Goal: Find specific page/section: Find specific page/section

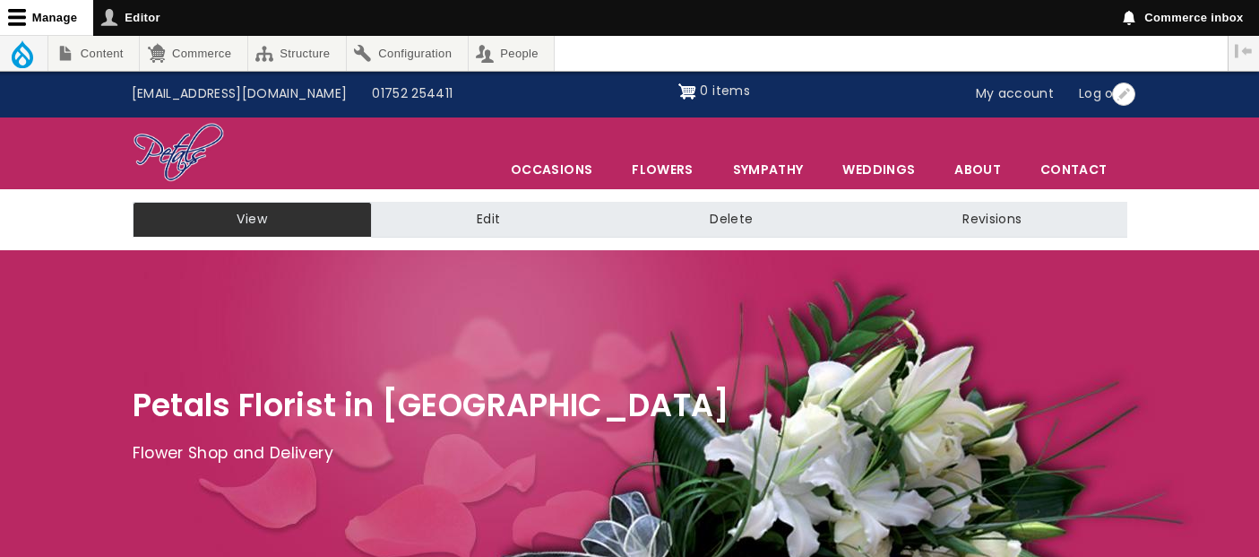
click at [1000, 88] on link "My account" at bounding box center [1016, 94] width 104 height 34
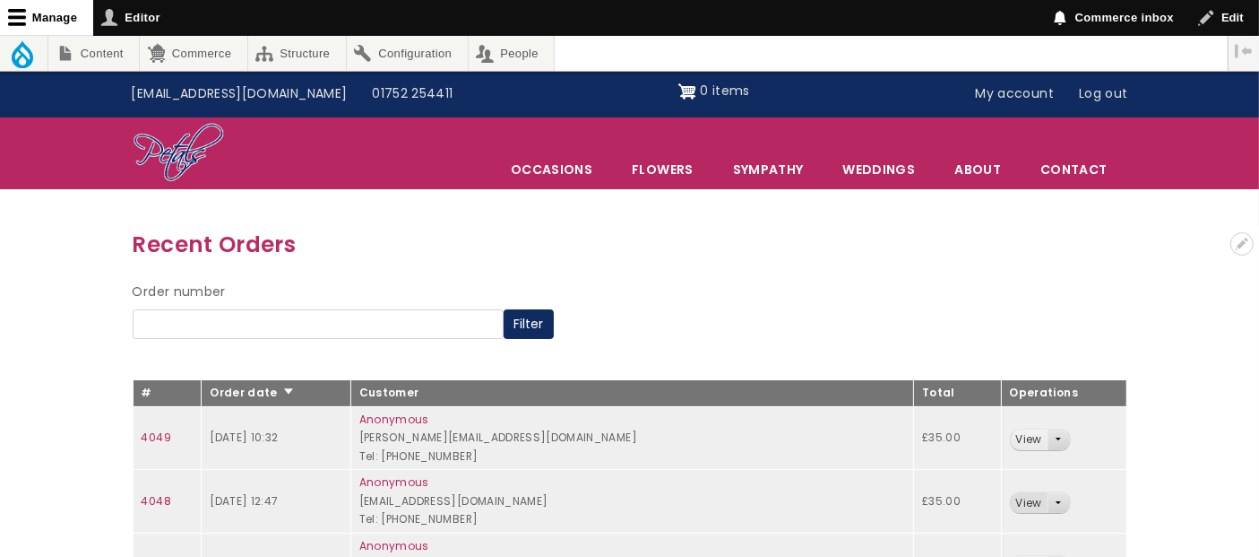
click at [1029, 501] on link "View" at bounding box center [1029, 502] width 37 height 21
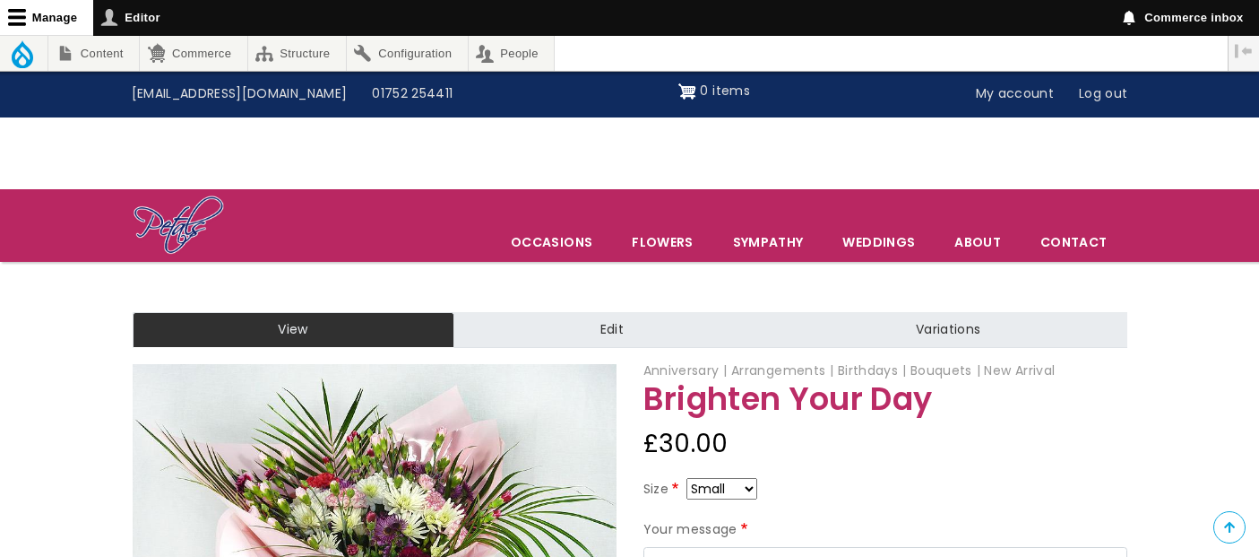
scroll to position [199, 0]
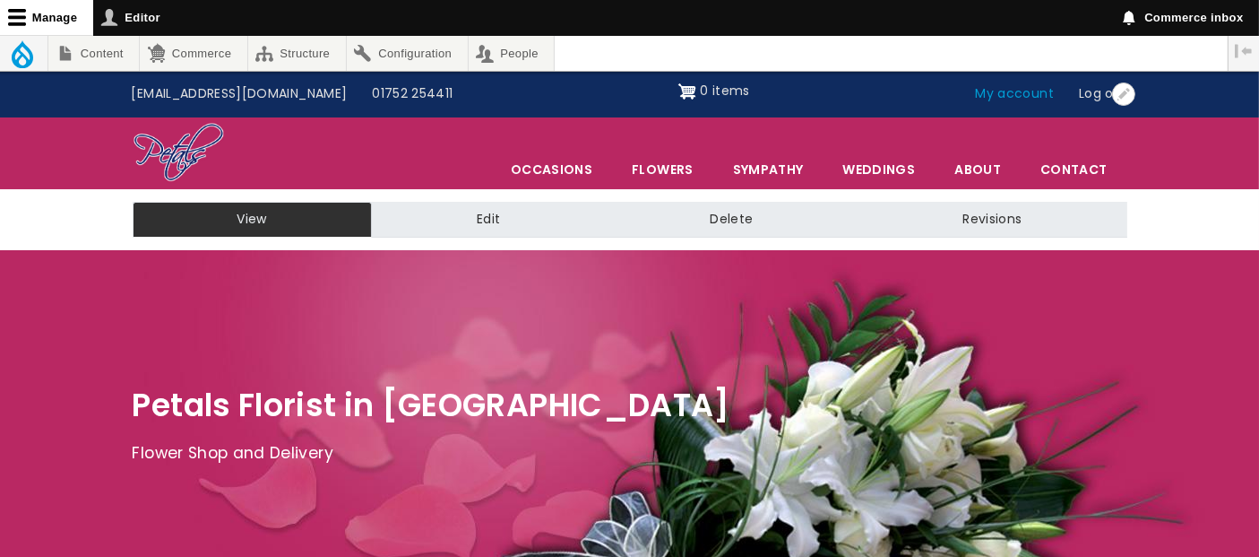
click at [1001, 96] on link "My account" at bounding box center [1016, 94] width 104 height 34
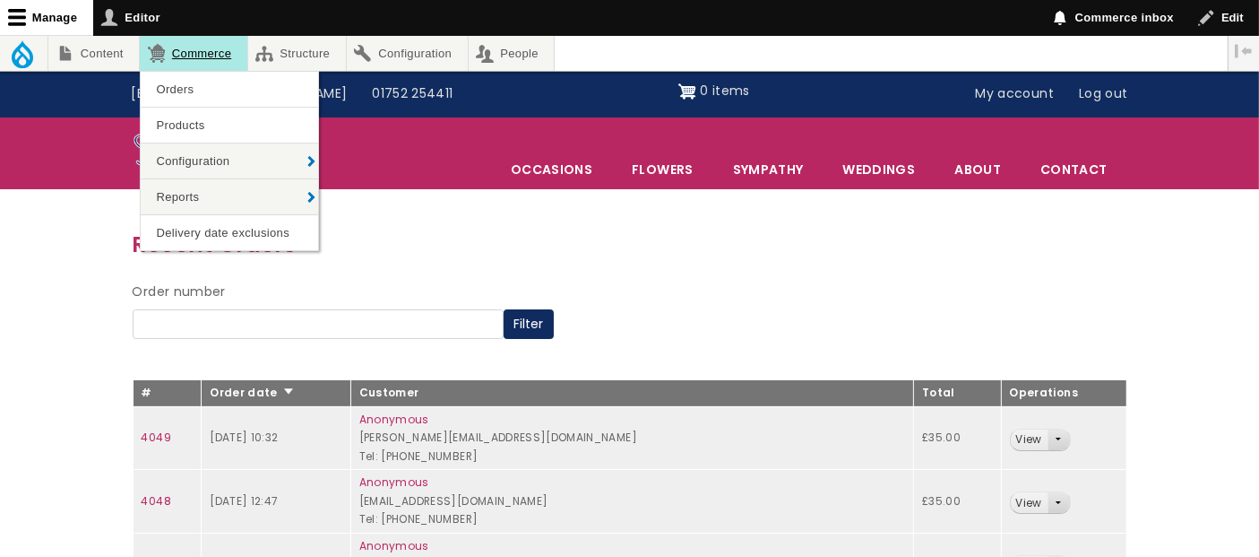
click at [220, 48] on link "Commerce" at bounding box center [193, 53] width 107 height 35
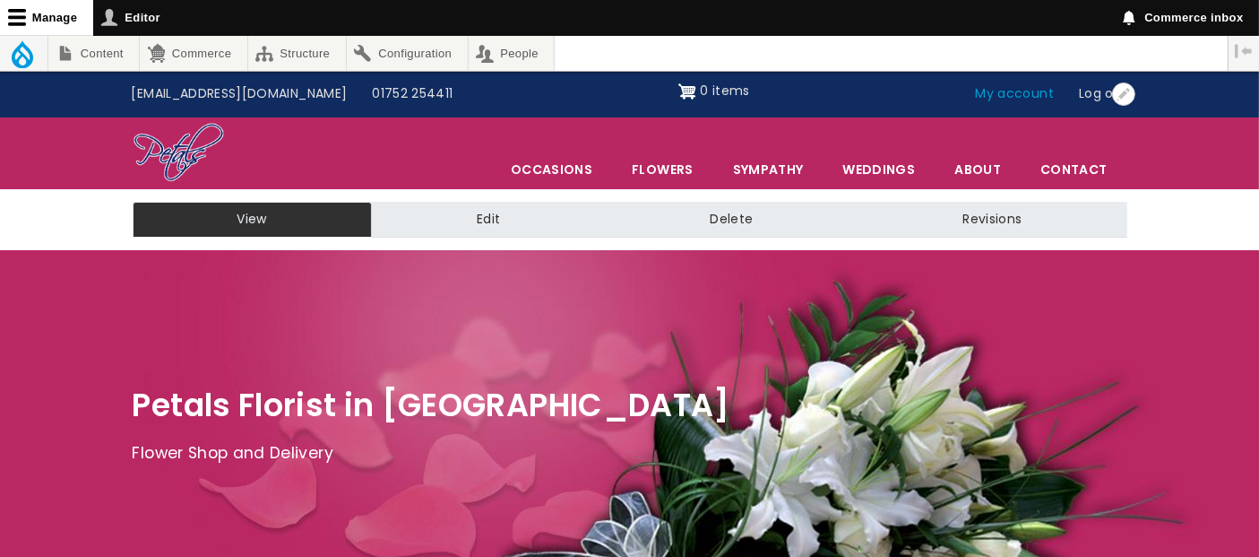
drag, startPoint x: 0, startPoint y: 0, endPoint x: 1015, endPoint y: 91, distance: 1018.8
click at [1015, 91] on link "My account" at bounding box center [1016, 94] width 104 height 34
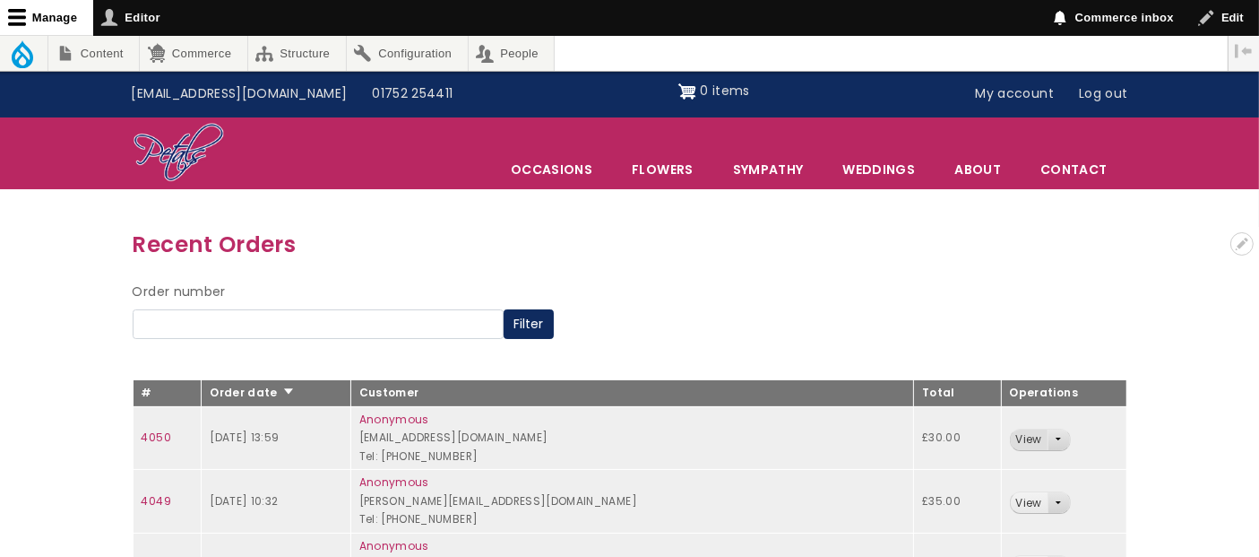
click at [1028, 438] on link "View" at bounding box center [1029, 439] width 37 height 21
